Goal: Navigation & Orientation: Find specific page/section

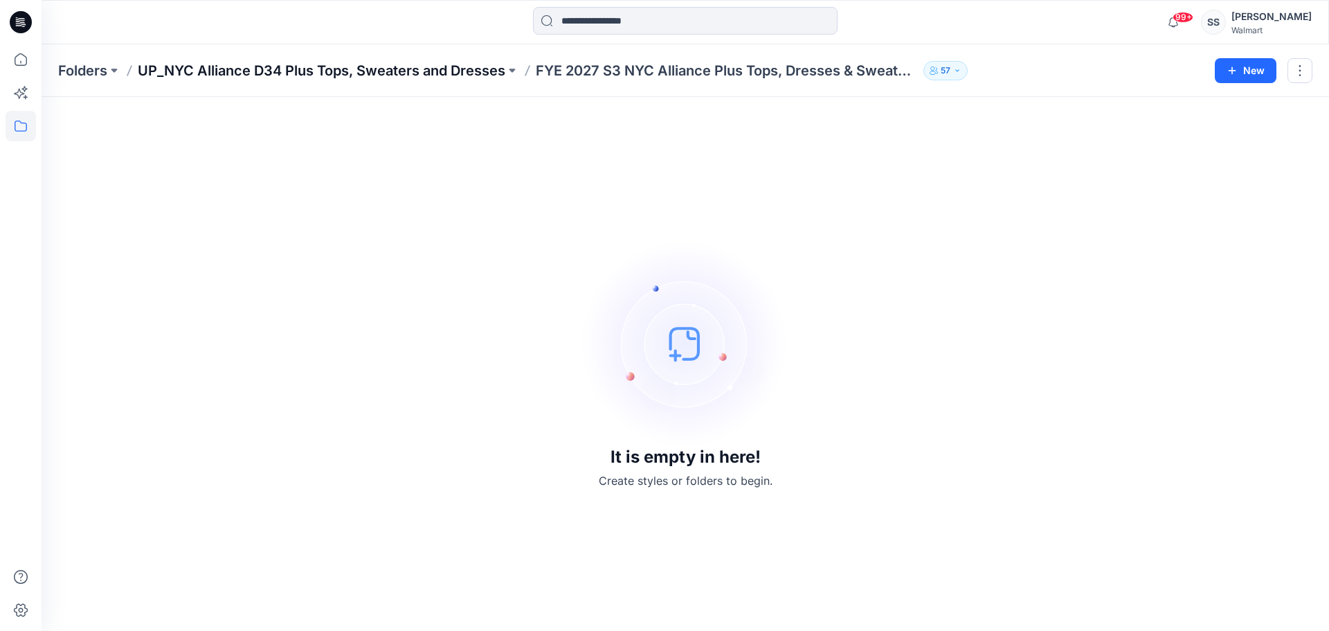
click at [272, 69] on p "UP_NYC Alliance D34 Plus Tops, Sweaters and Dresses" at bounding box center [322, 70] width 368 height 19
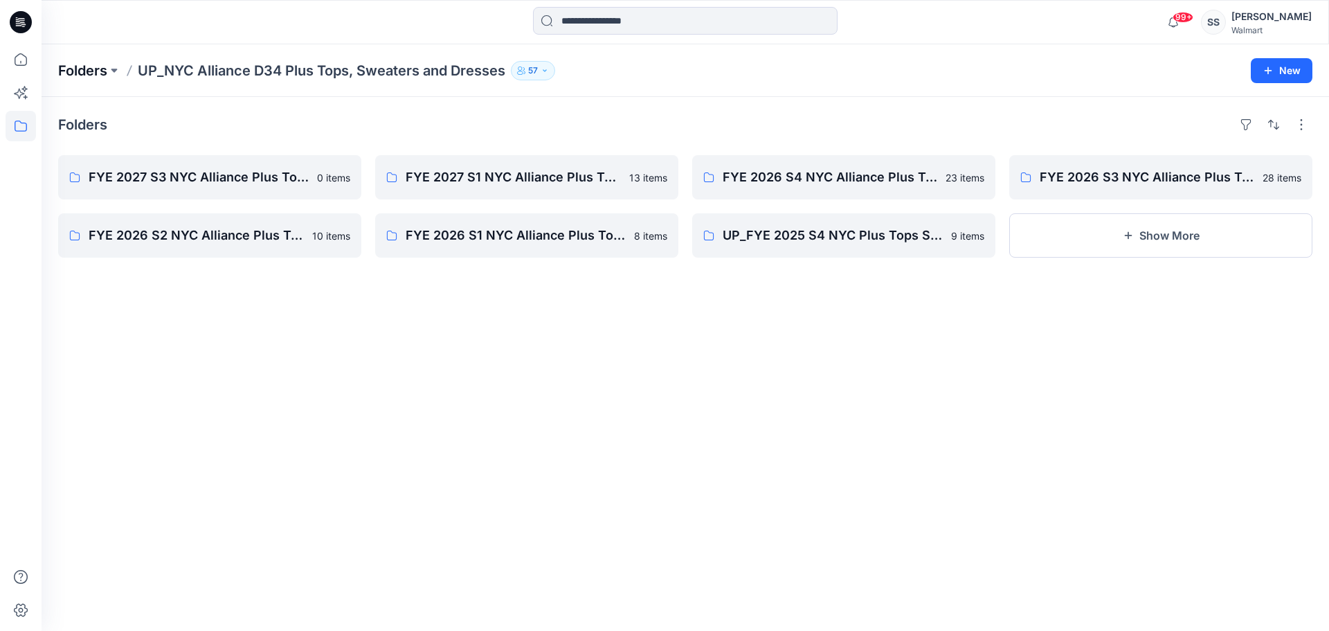
click at [84, 67] on p "Folders" at bounding box center [82, 70] width 49 height 19
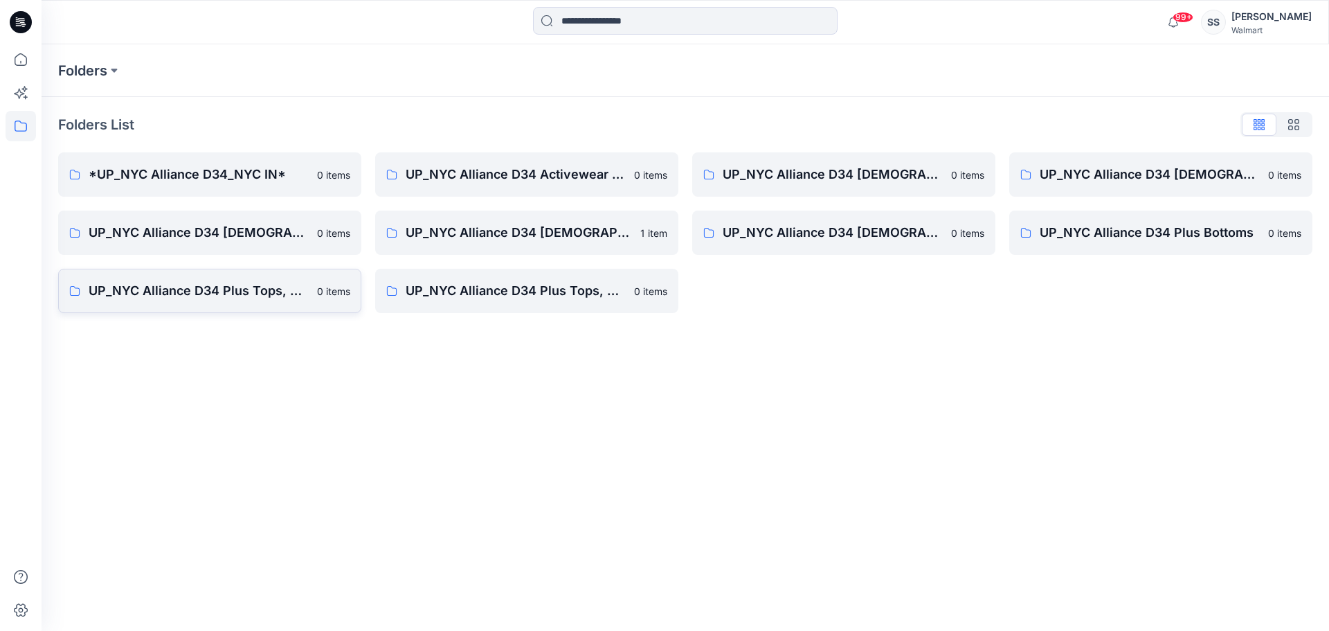
click at [258, 291] on p "UP_NYC Alliance D34 Plus Tops, Dresses and Sweaters" at bounding box center [199, 290] width 220 height 19
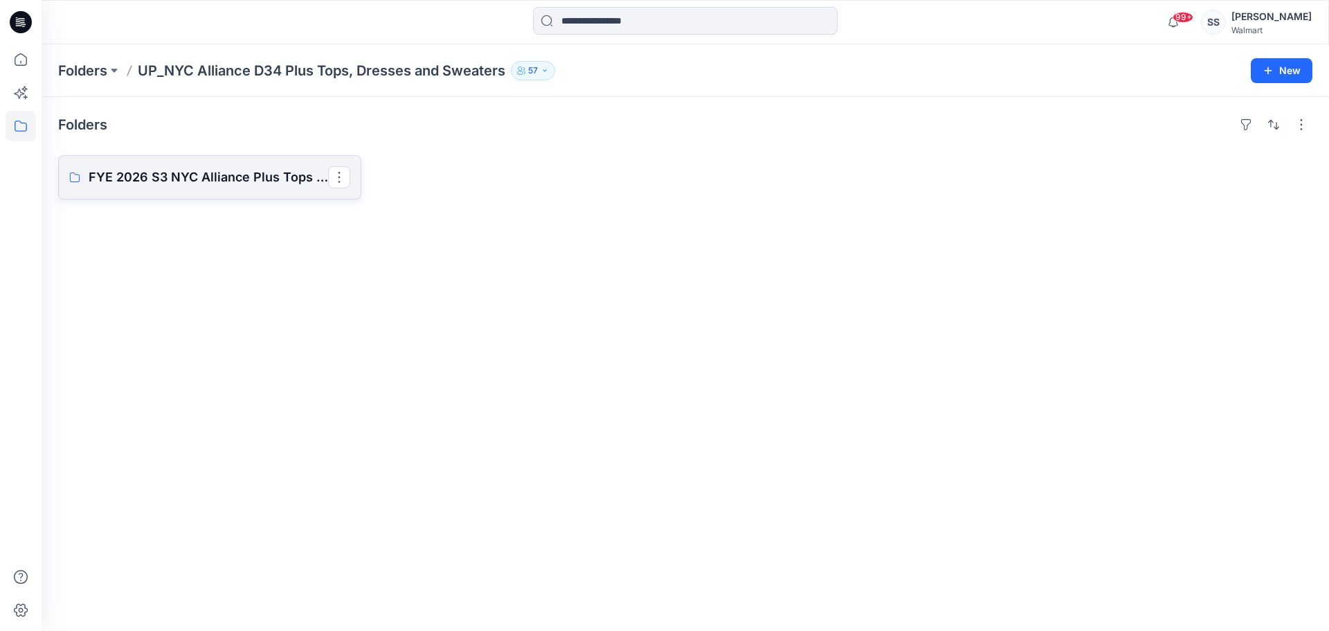
click at [256, 181] on p "FYE 2026 S3 NYC Alliance Plus Tops & Dresses" at bounding box center [209, 177] width 240 height 19
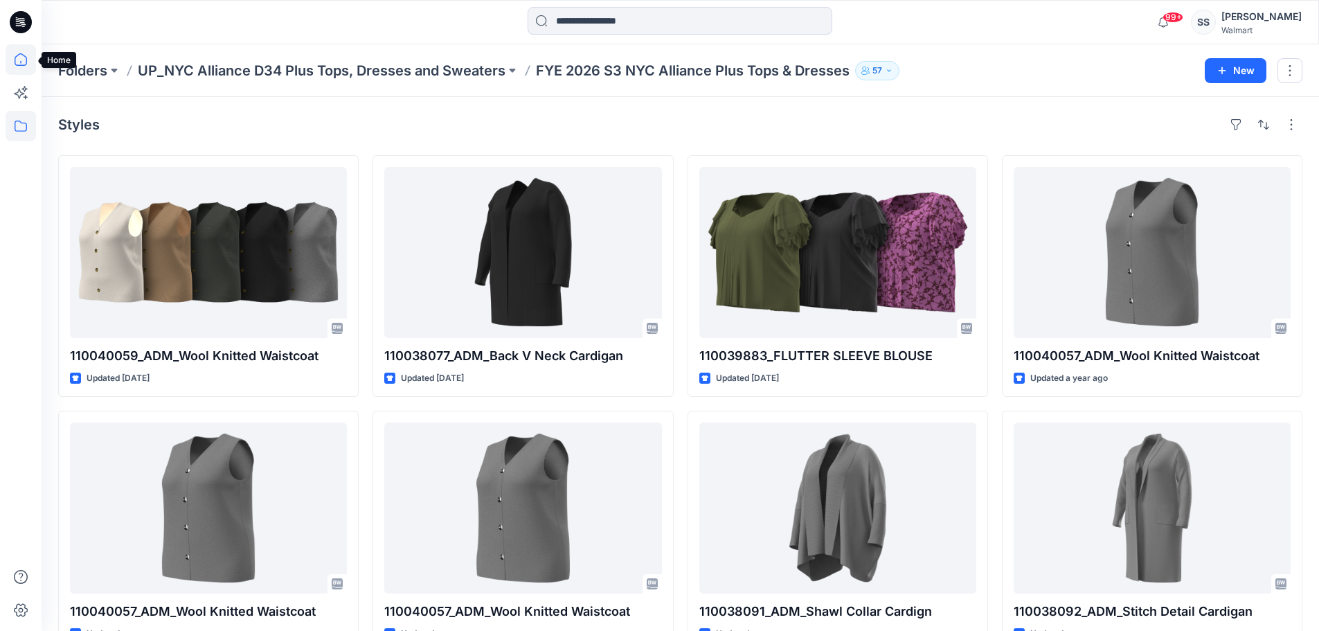
click at [16, 63] on icon at bounding box center [21, 59] width 30 height 30
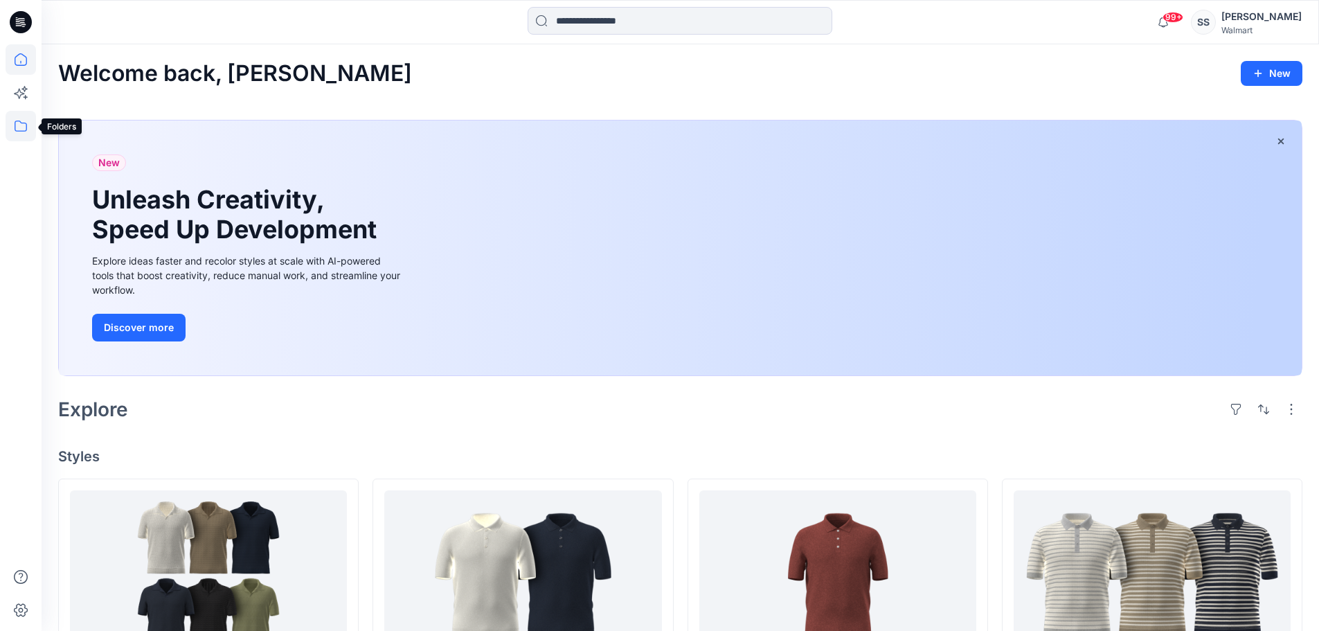
click at [11, 125] on icon at bounding box center [21, 126] width 30 height 30
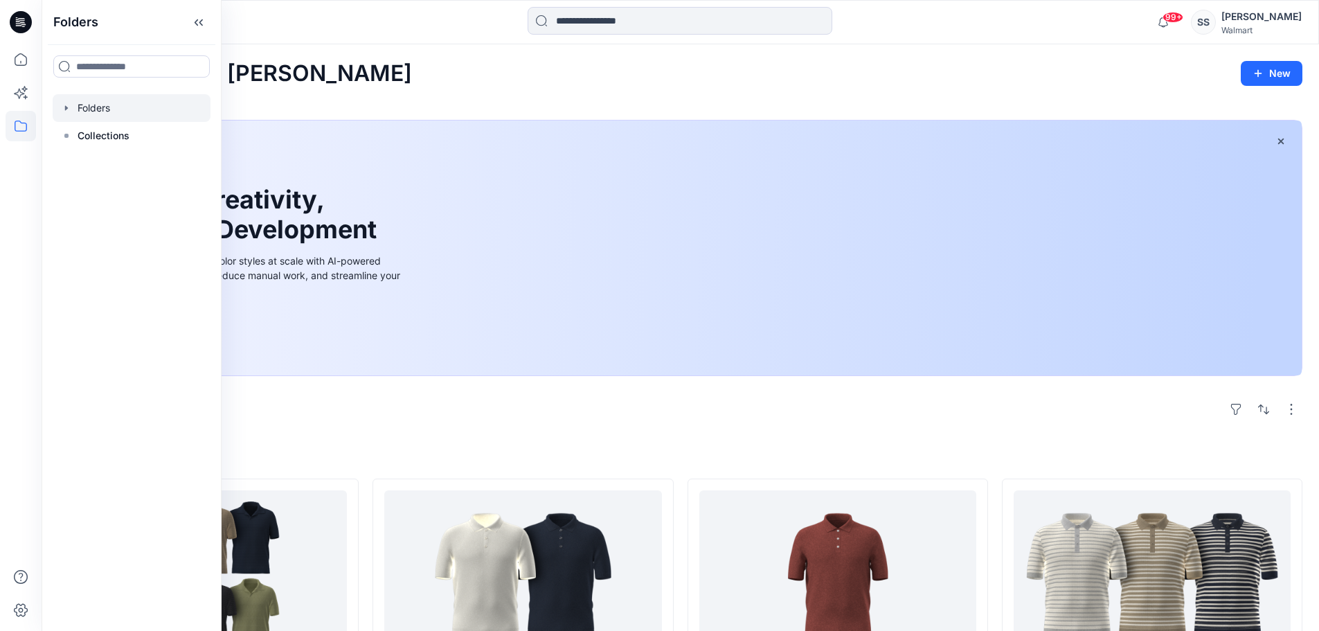
click at [84, 109] on div at bounding box center [132, 108] width 158 height 28
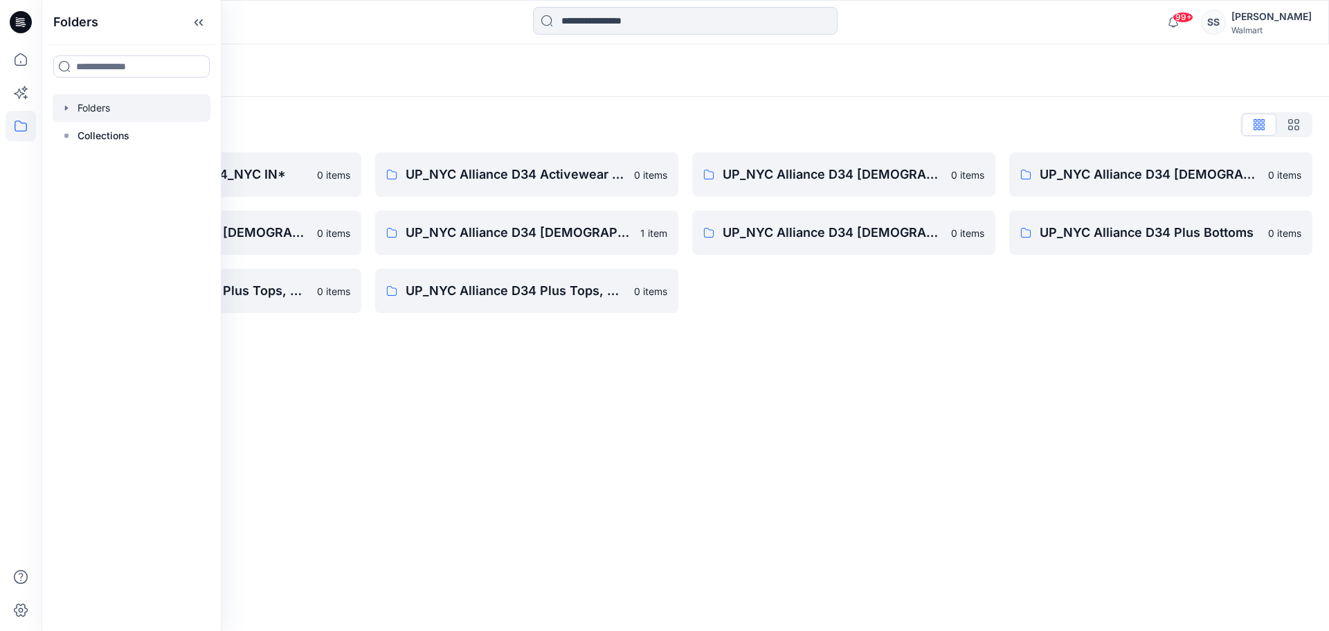
click at [472, 429] on div "Folders Folders List *UP_NYC Alliance D34_NYC IN* 0 items UP_NYC Alliance D34 […" at bounding box center [686, 337] width 1288 height 586
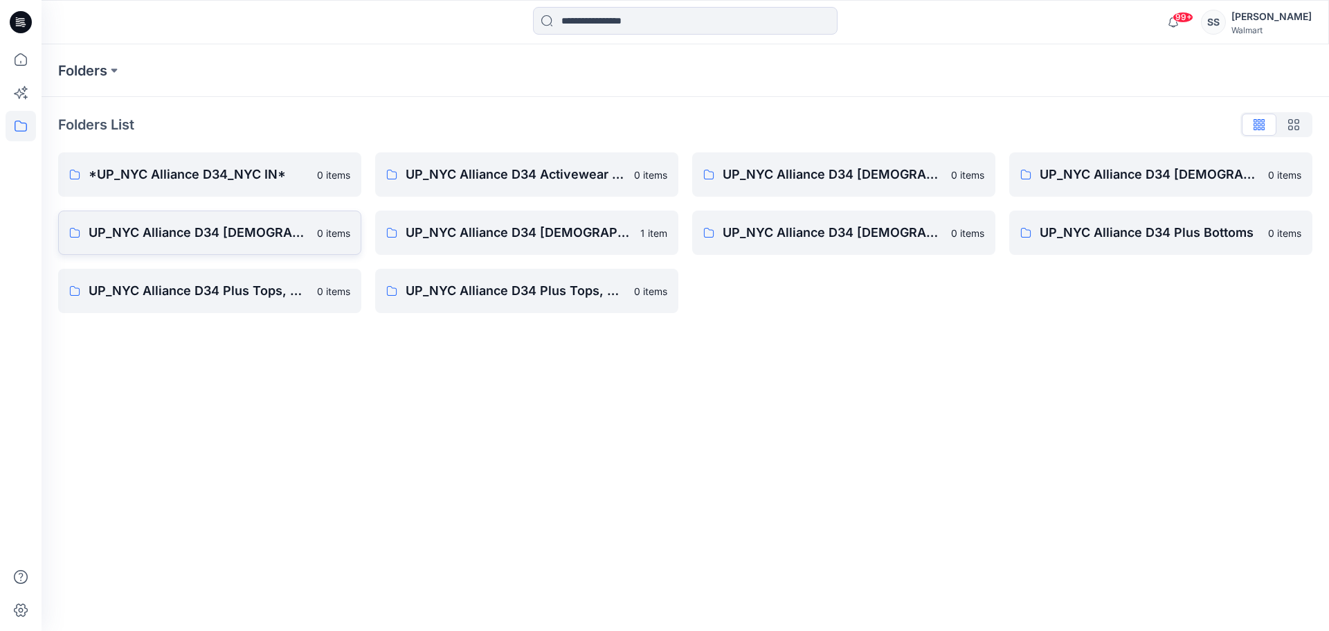
click at [247, 229] on p "UP_NYC Alliance D34 [DEMOGRAPHIC_DATA] Jackets/ Woven Tops" at bounding box center [199, 232] width 220 height 19
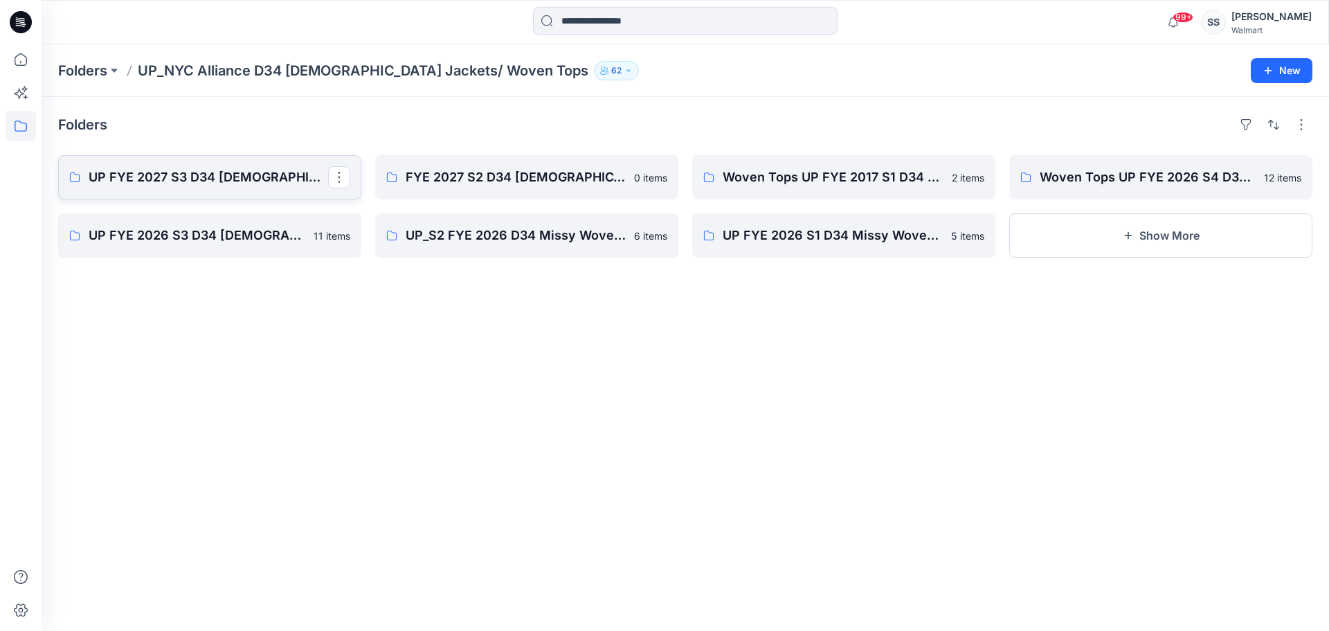
click at [260, 178] on p "UP FYE 2027 S3 D34 [DEMOGRAPHIC_DATA] Woven Tops NYCA" at bounding box center [209, 177] width 240 height 19
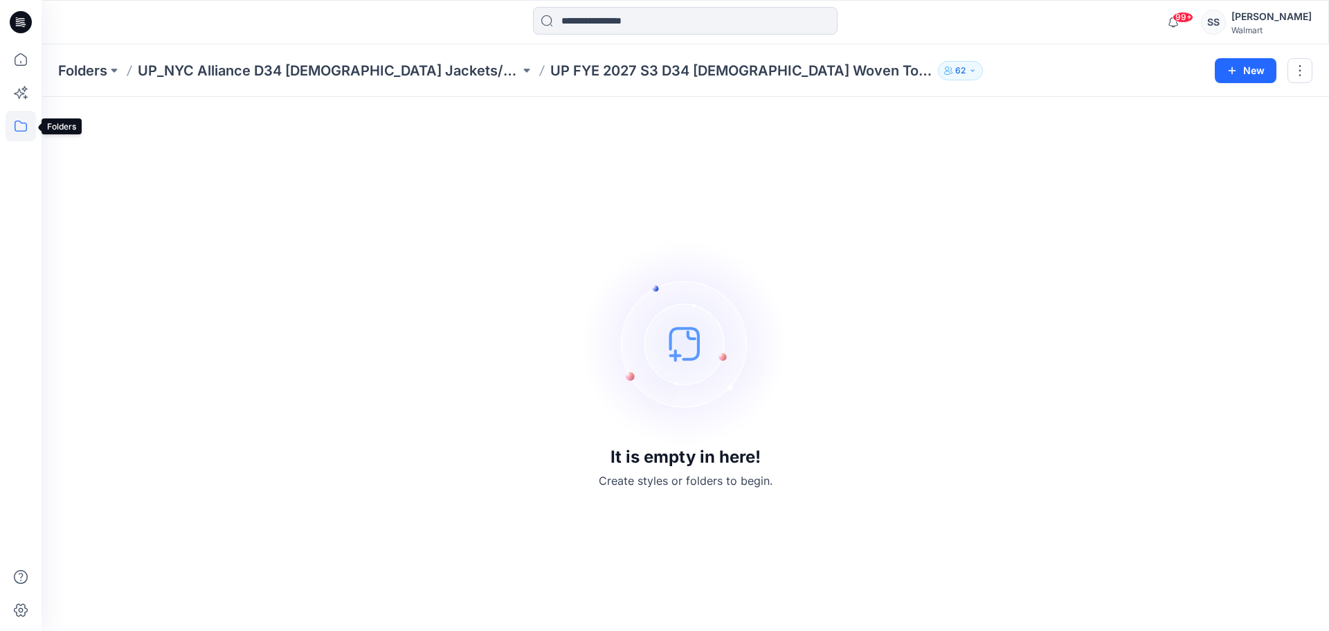
click at [24, 125] on icon at bounding box center [21, 126] width 30 height 30
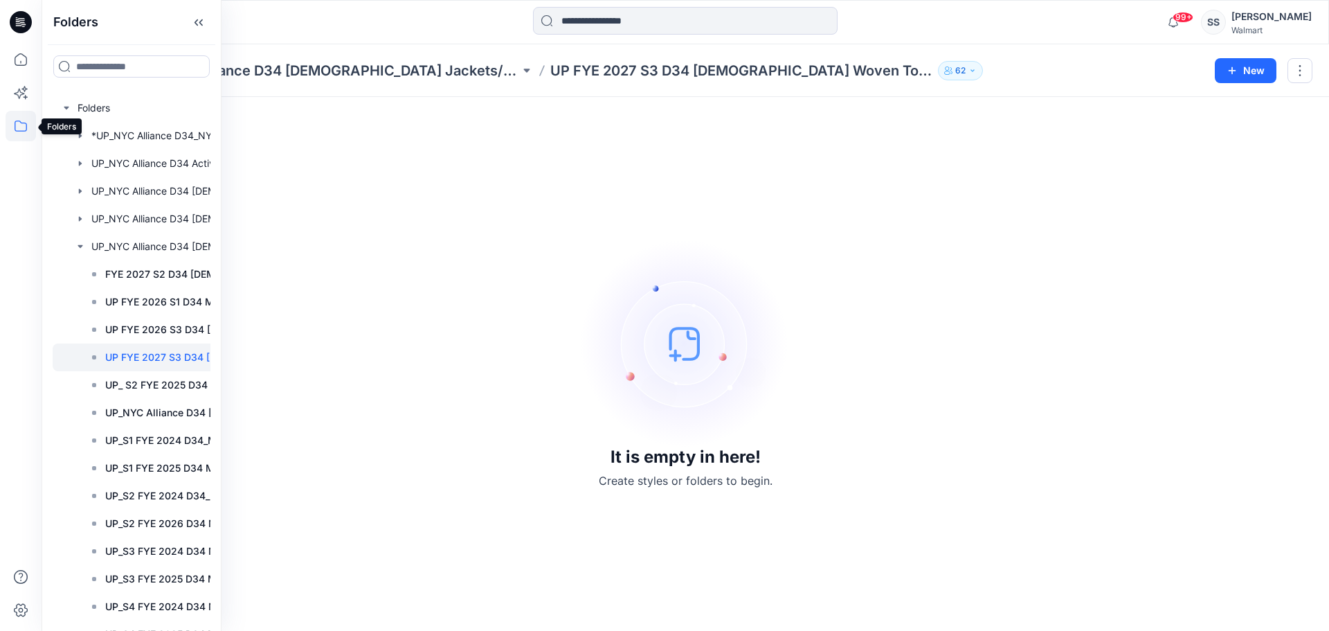
click at [13, 126] on icon at bounding box center [21, 126] width 30 height 30
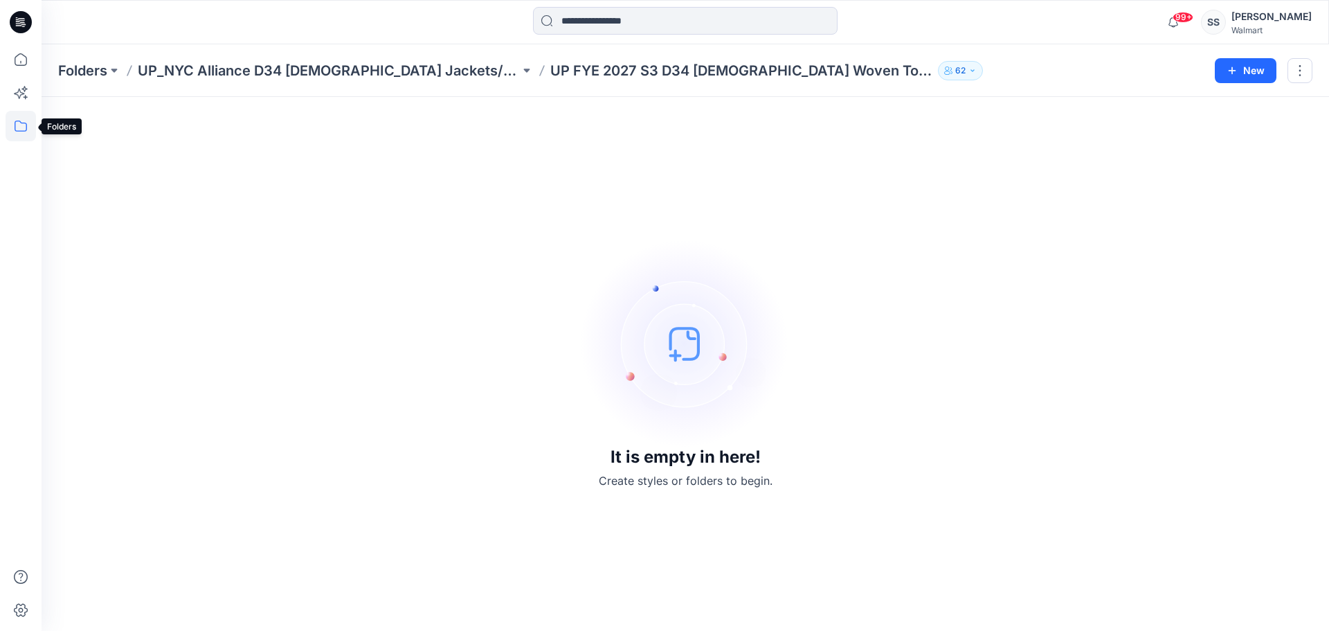
click at [18, 125] on icon at bounding box center [21, 126] width 30 height 30
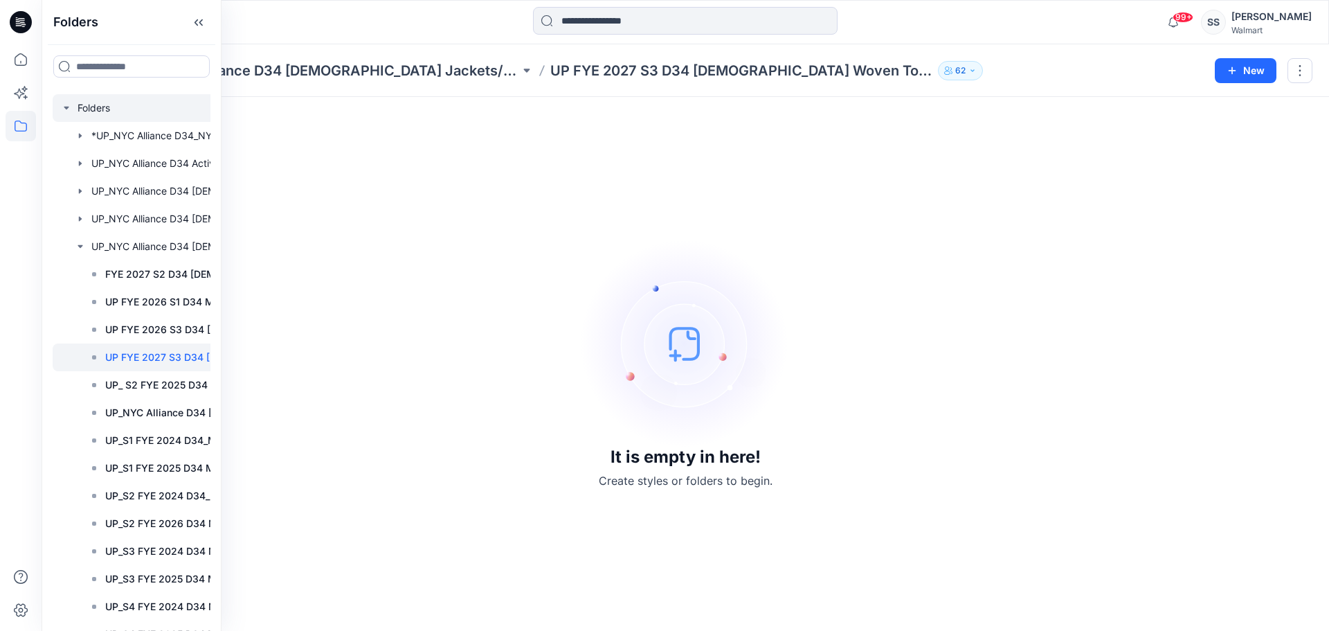
click at [97, 107] on div at bounding box center [157, 108] width 208 height 28
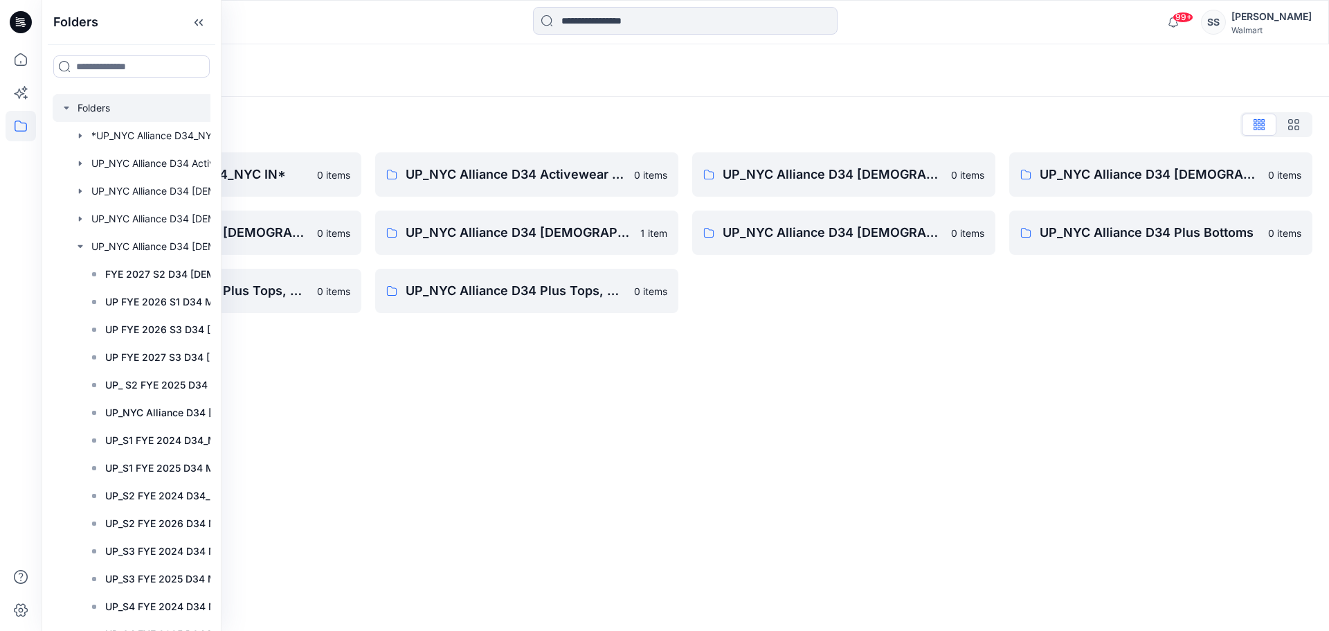
click at [493, 418] on div "Folders Folders List *UP_NYC Alliance D34_NYC IN* 0 items UP_NYC Alliance D34 […" at bounding box center [686, 337] width 1288 height 586
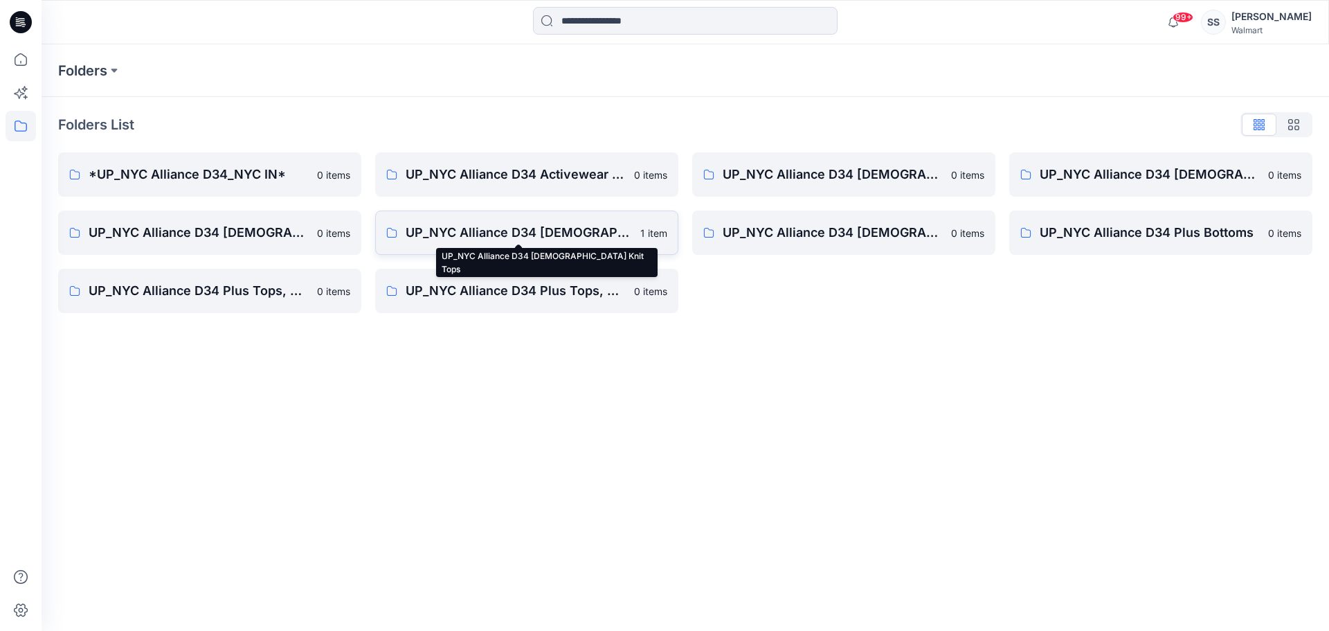
click at [424, 227] on p "UP_NYC Alliance D34 [DEMOGRAPHIC_DATA] Knit Tops" at bounding box center [519, 232] width 226 height 19
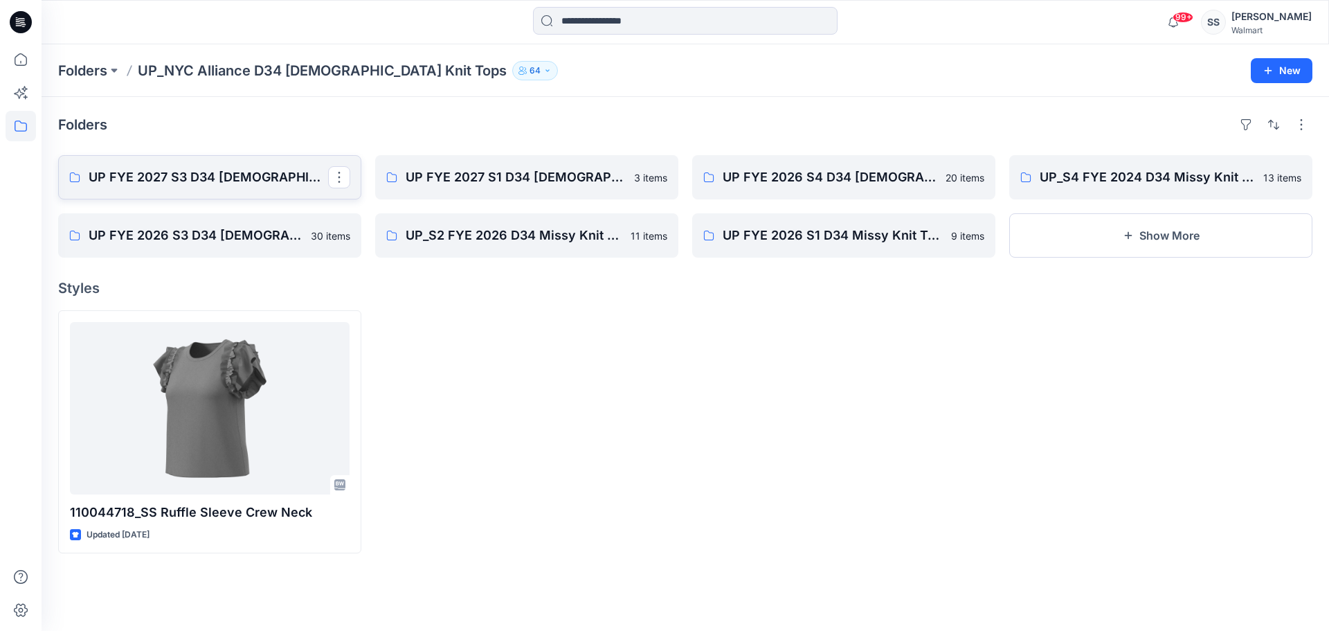
click at [253, 174] on p "UP FYE 2027 S3 D34 [DEMOGRAPHIC_DATA] Knit Tops NYCA" at bounding box center [209, 177] width 240 height 19
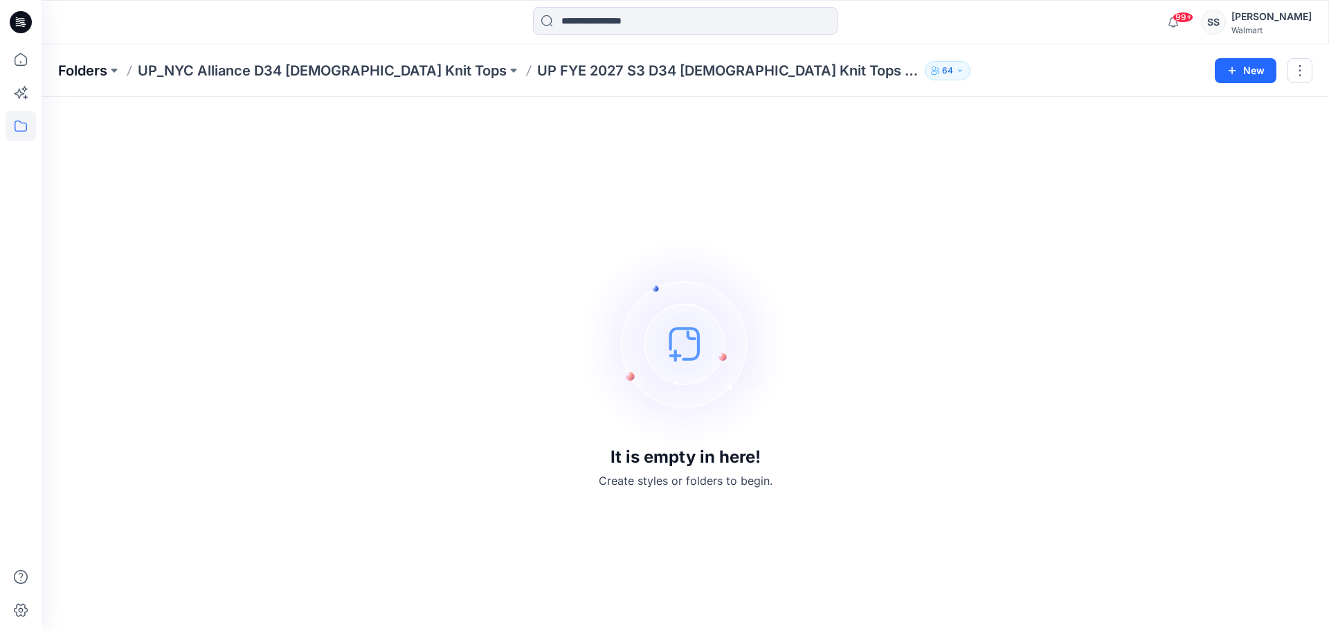
click at [89, 73] on p "Folders" at bounding box center [82, 70] width 49 height 19
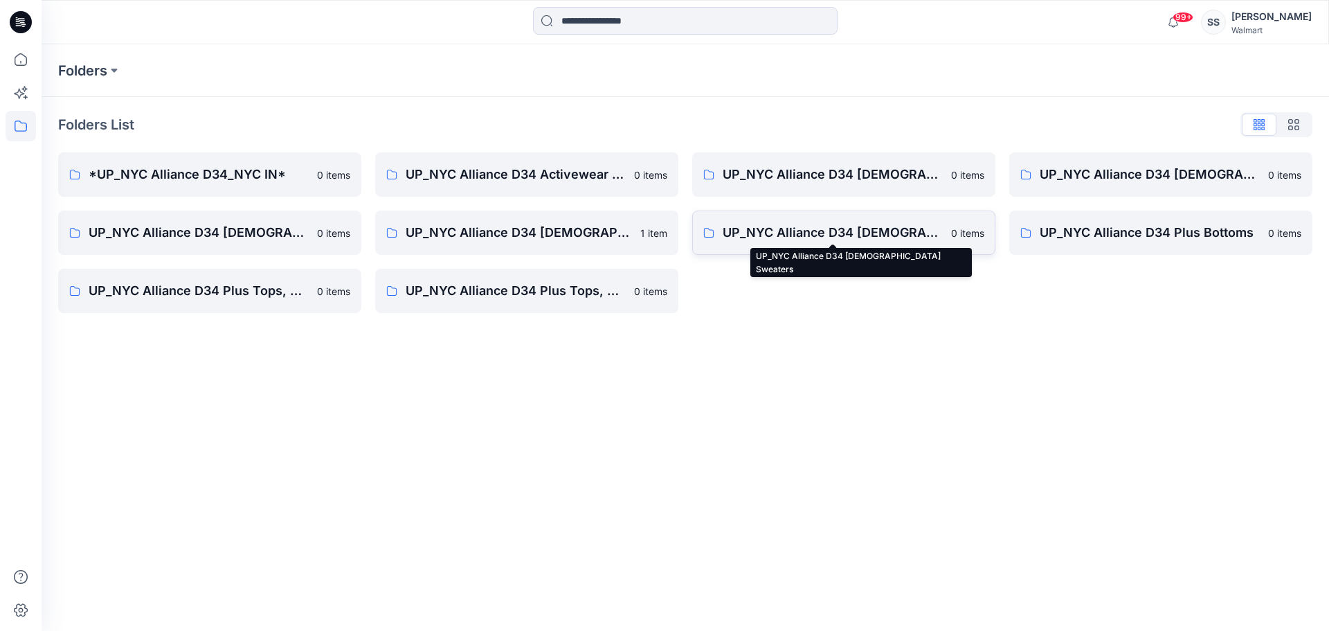
click at [800, 231] on p "UP_NYC Alliance D34 [DEMOGRAPHIC_DATA] Sweaters" at bounding box center [833, 232] width 220 height 19
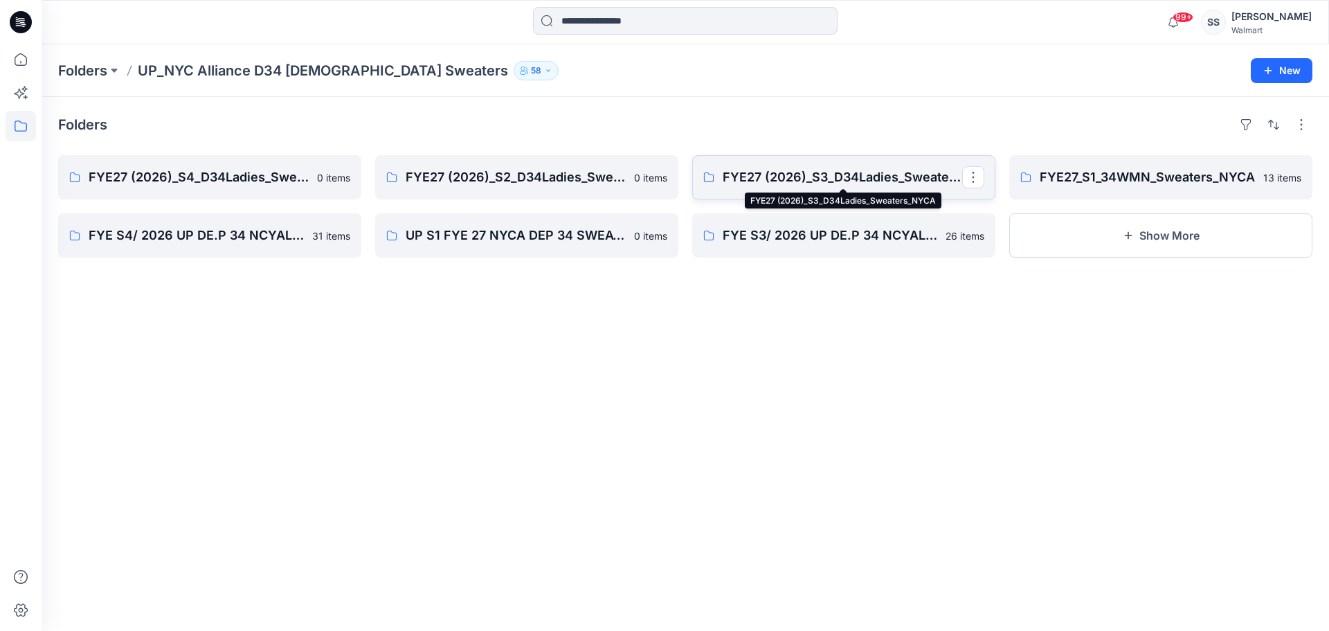
click at [782, 178] on p "FYE27 (2026)_S3_D34Ladies_Sweaters_NYCA" at bounding box center [843, 177] width 240 height 19
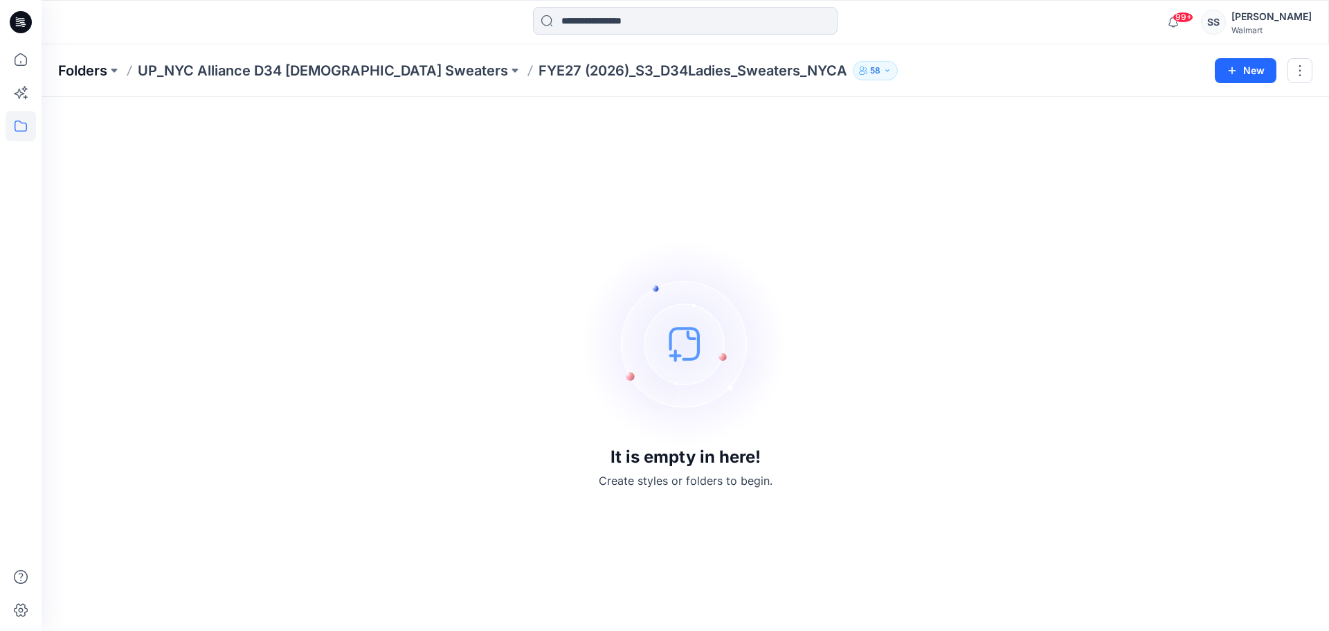
click at [76, 72] on p "Folders" at bounding box center [82, 70] width 49 height 19
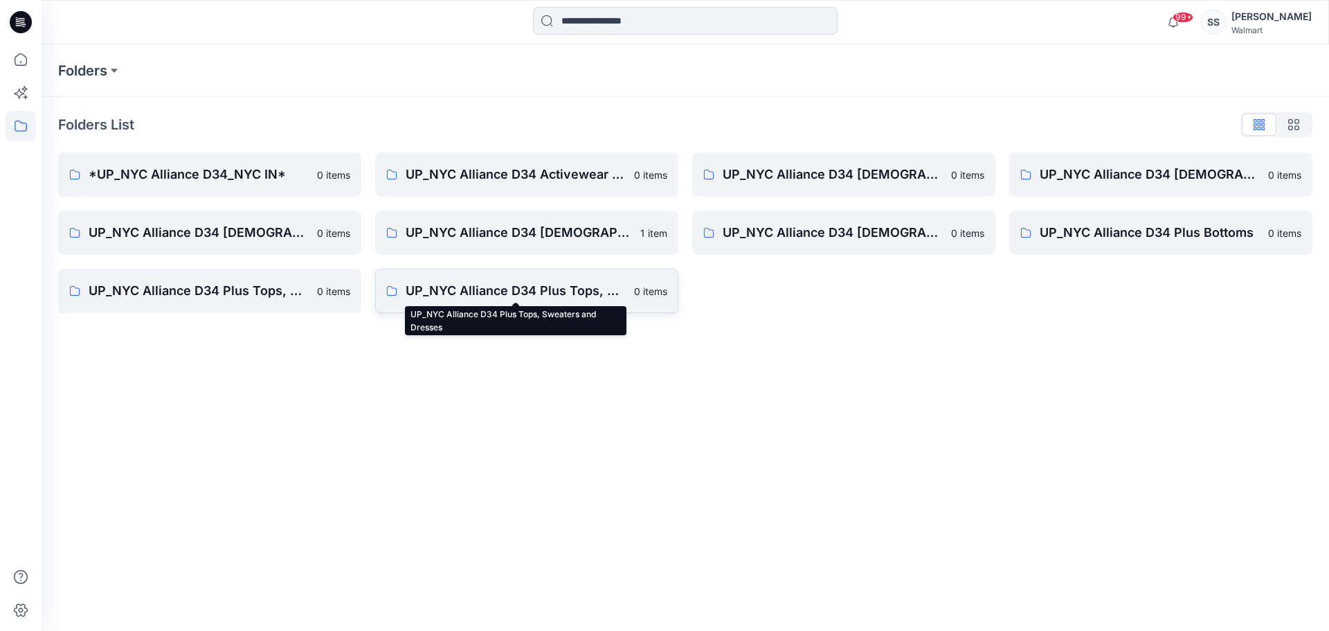
click at [484, 291] on p "UP_NYC Alliance D34 Plus Tops, Sweaters and Dresses" at bounding box center [516, 290] width 220 height 19
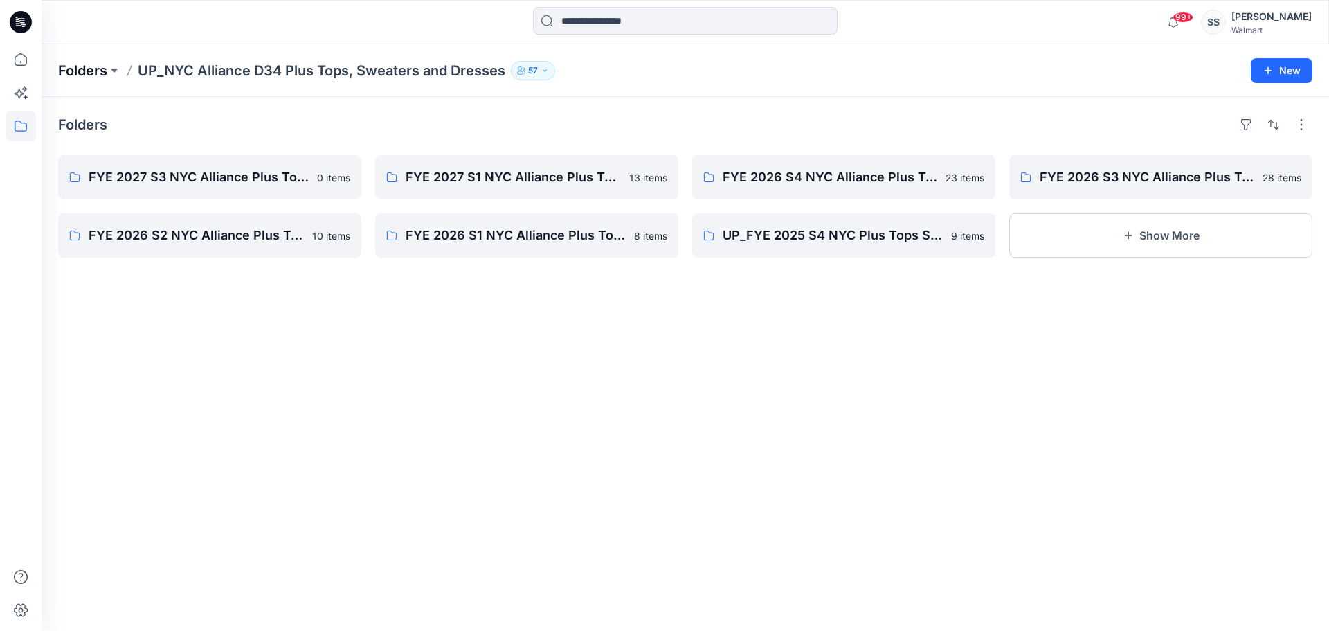
click at [74, 65] on p "Folders" at bounding box center [82, 70] width 49 height 19
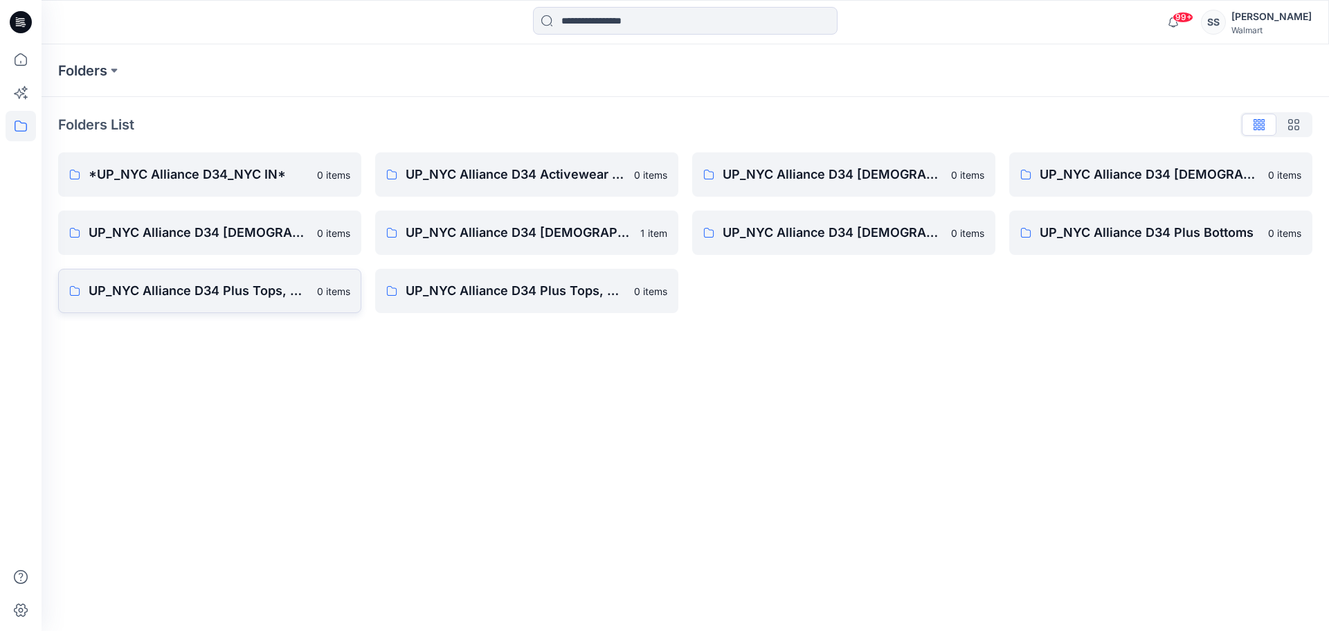
click at [199, 290] on p "UP_NYC Alliance D34 Plus Tops, Dresses and Sweaters" at bounding box center [199, 290] width 220 height 19
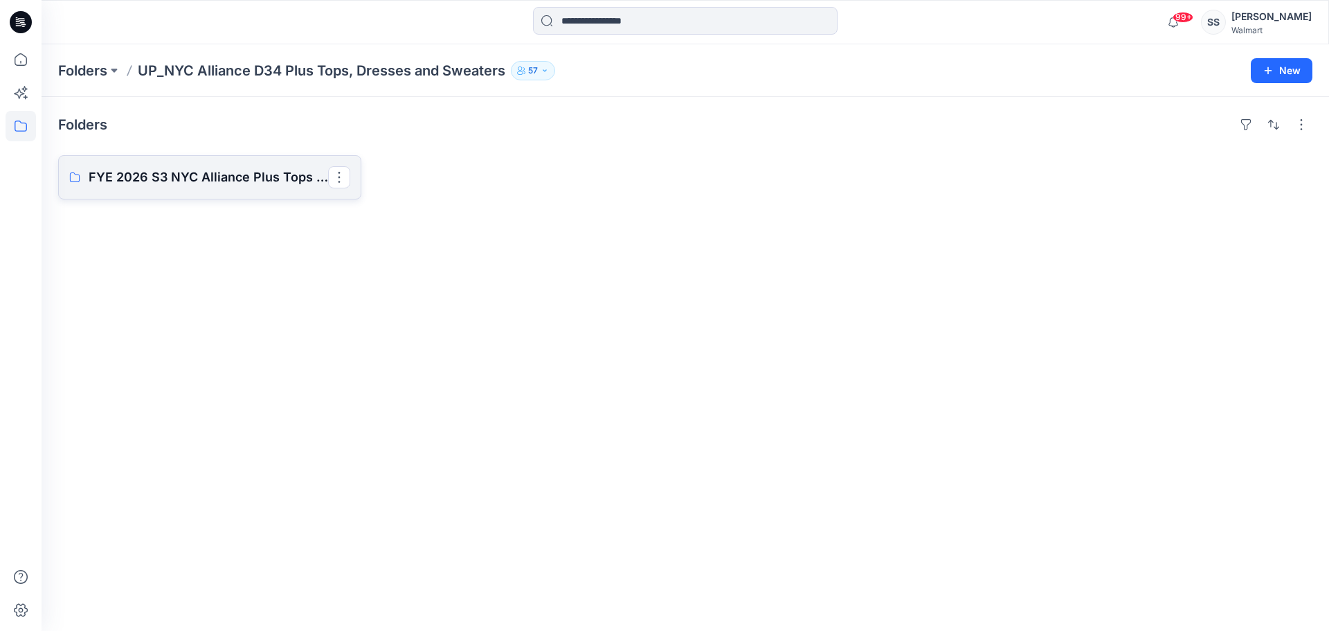
click at [233, 181] on p "FYE 2026 S3 NYC Alliance Plus Tops & Dresses" at bounding box center [209, 177] width 240 height 19
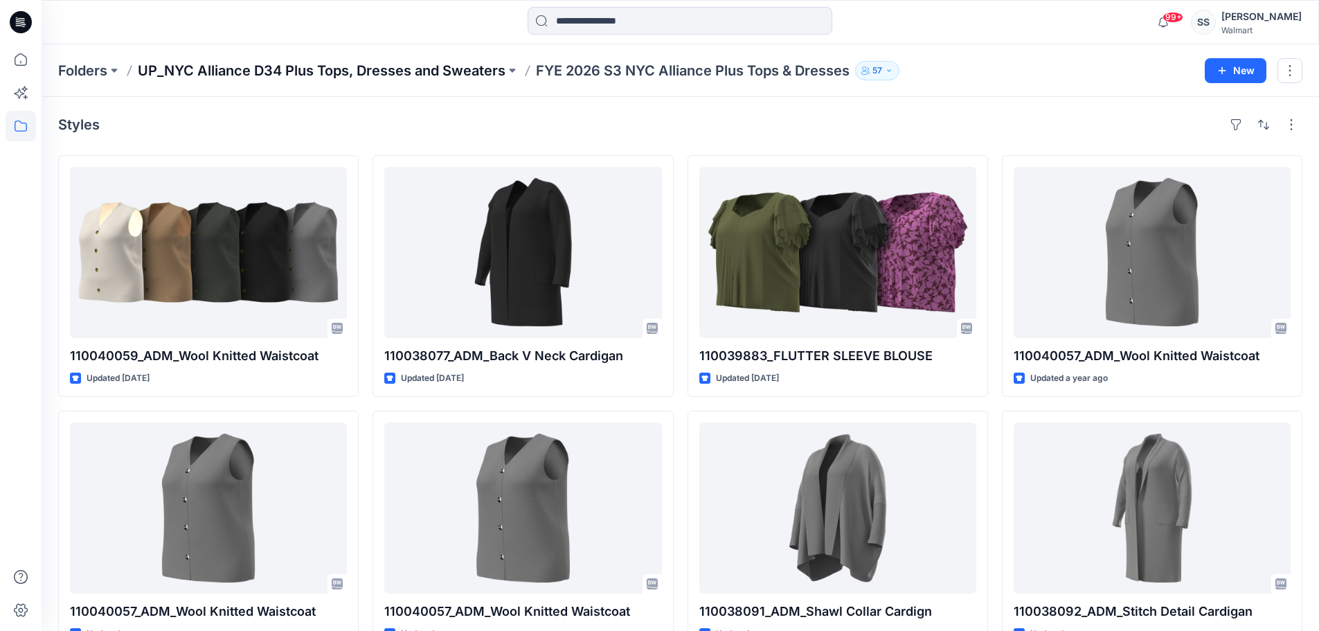
click at [280, 73] on p "UP_NYC Alliance D34 Plus Tops, Dresses and Sweaters" at bounding box center [322, 70] width 368 height 19
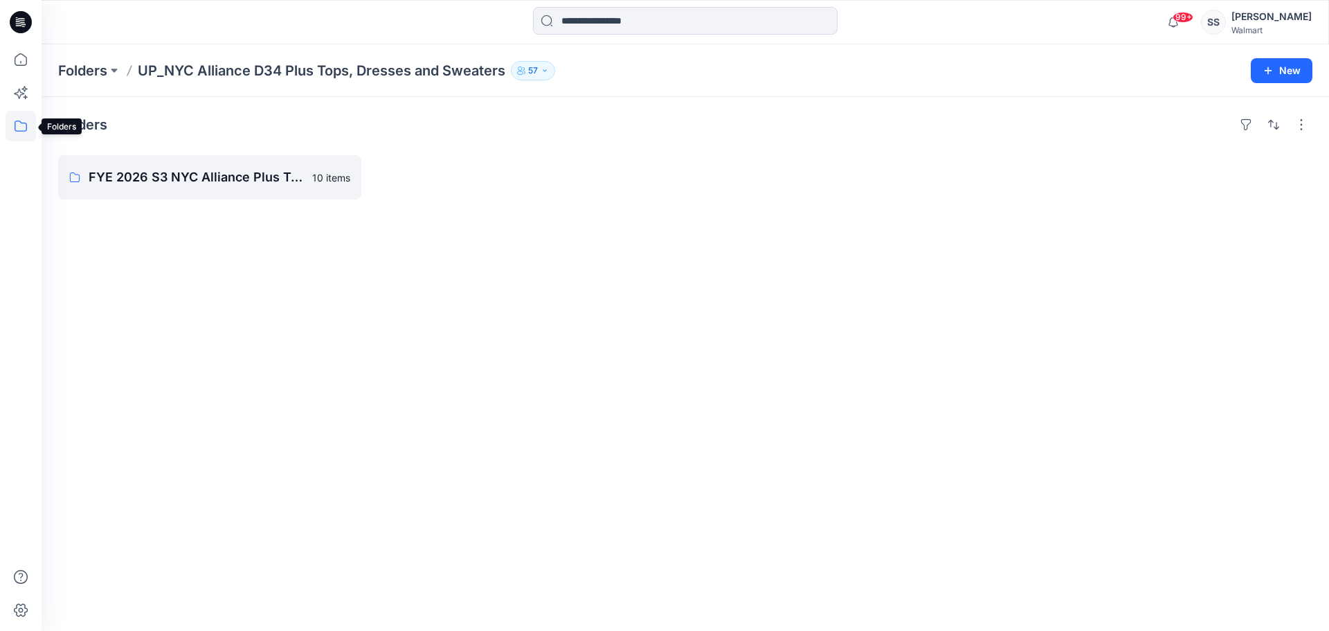
click at [21, 125] on icon at bounding box center [21, 126] width 30 height 30
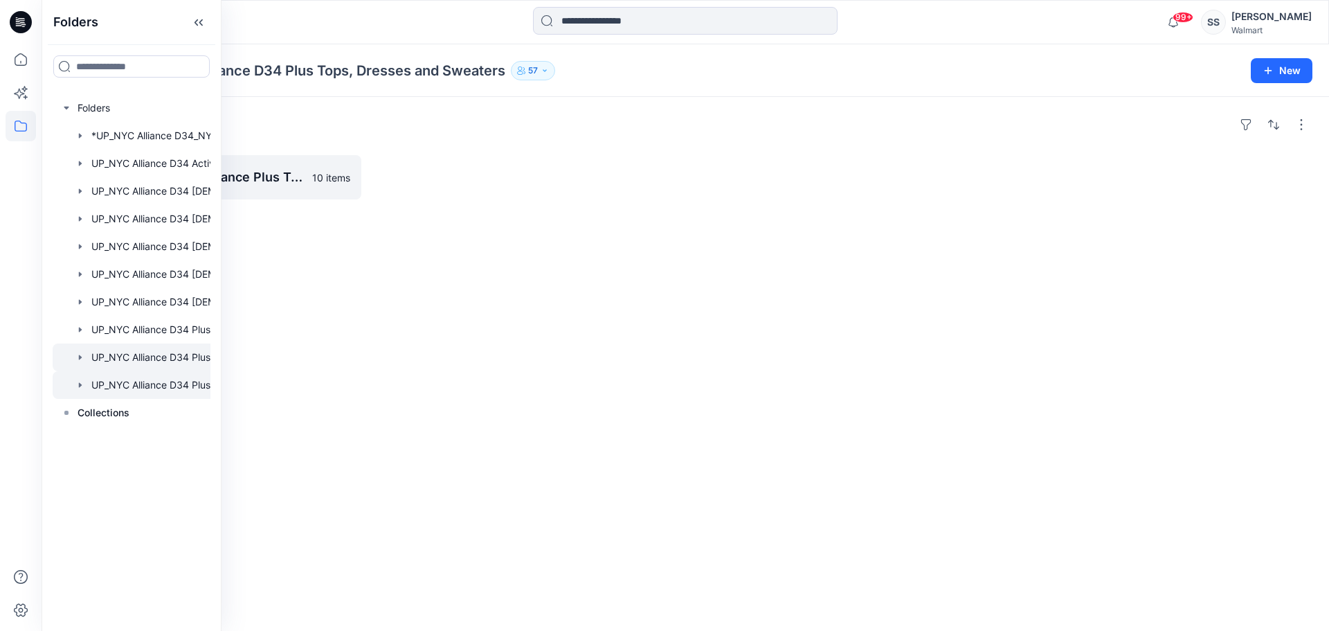
click at [163, 386] on div at bounding box center [150, 385] width 194 height 28
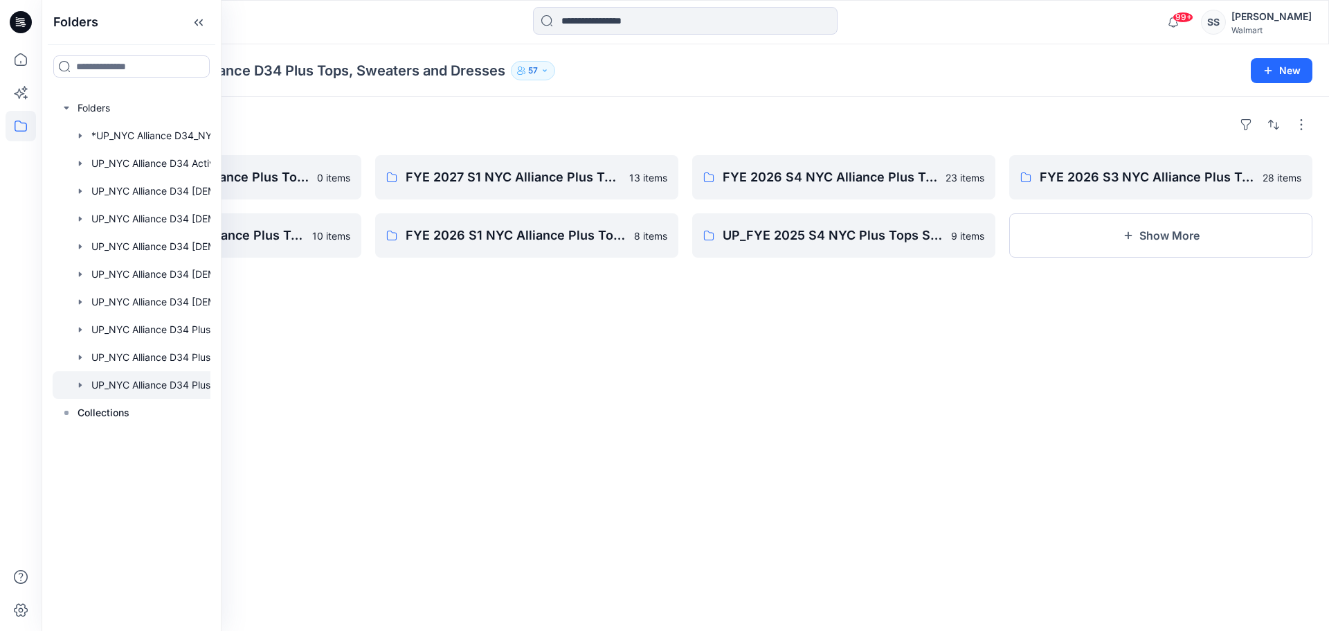
click at [618, 384] on div "Folders FYE 2027 S3 NYC Alliance Plus Tops, Dresses & Sweaters 0 items FYE 2026…" at bounding box center [686, 364] width 1288 height 534
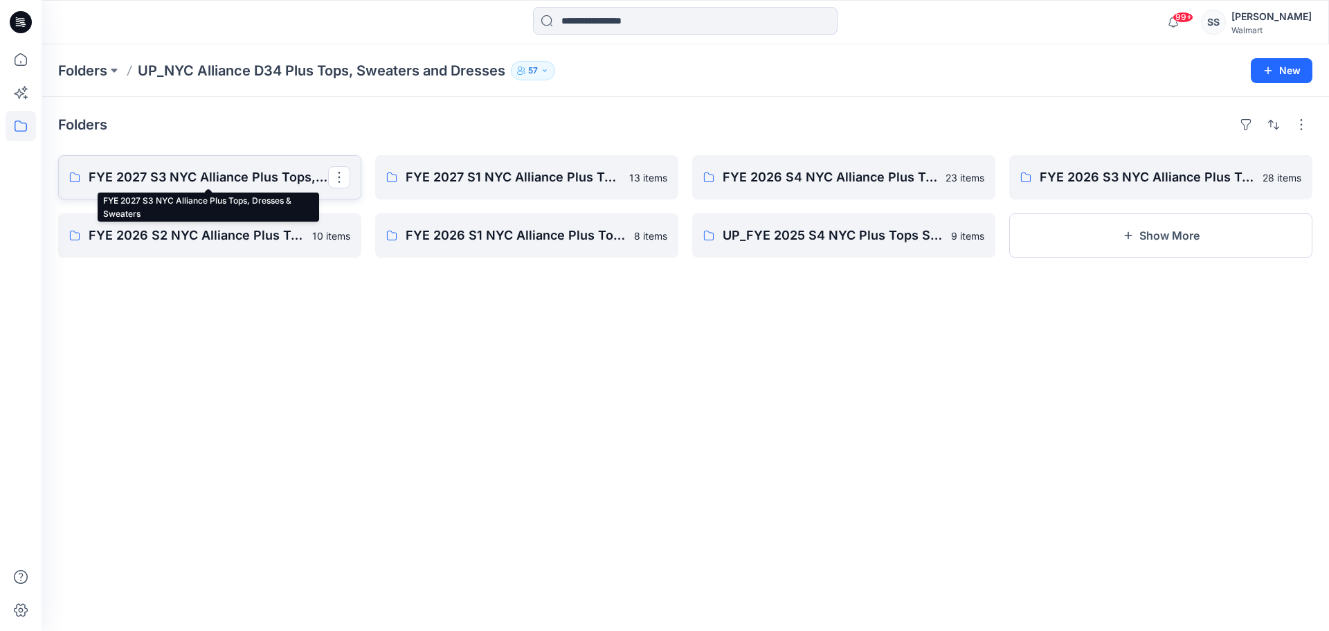
click at [221, 172] on p "FYE 2027 S3 NYC Alliance Plus Tops, Dresses & Sweaters" at bounding box center [209, 177] width 240 height 19
